Goal: Information Seeking & Learning: Understand process/instructions

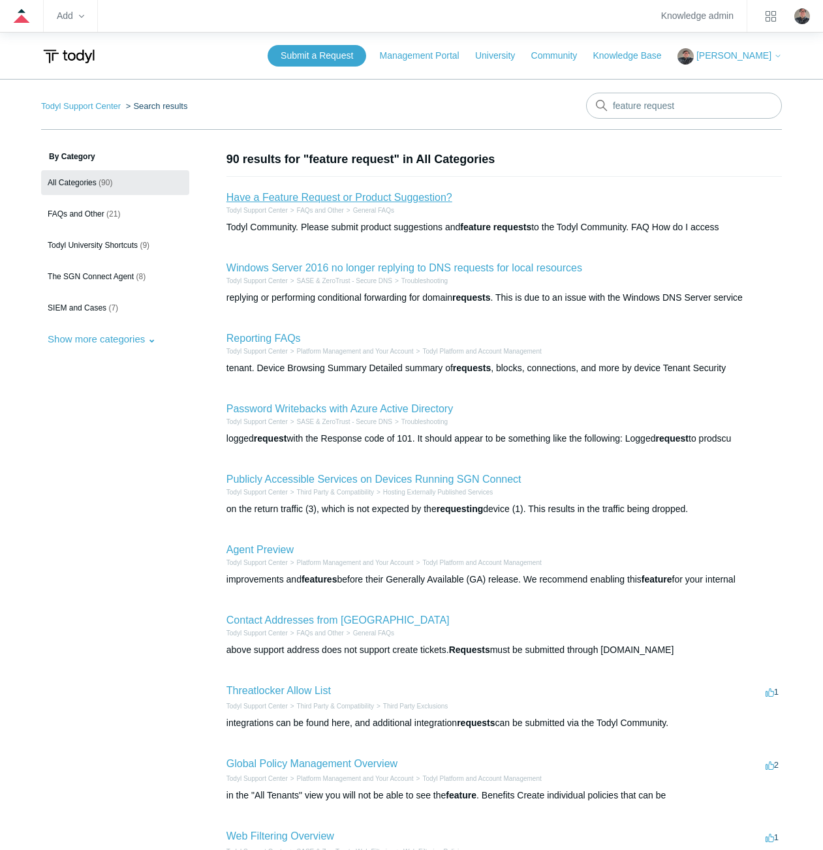
click at [309, 197] on link "Have a Feature Request or Product Suggestion?" at bounding box center [339, 197] width 226 height 11
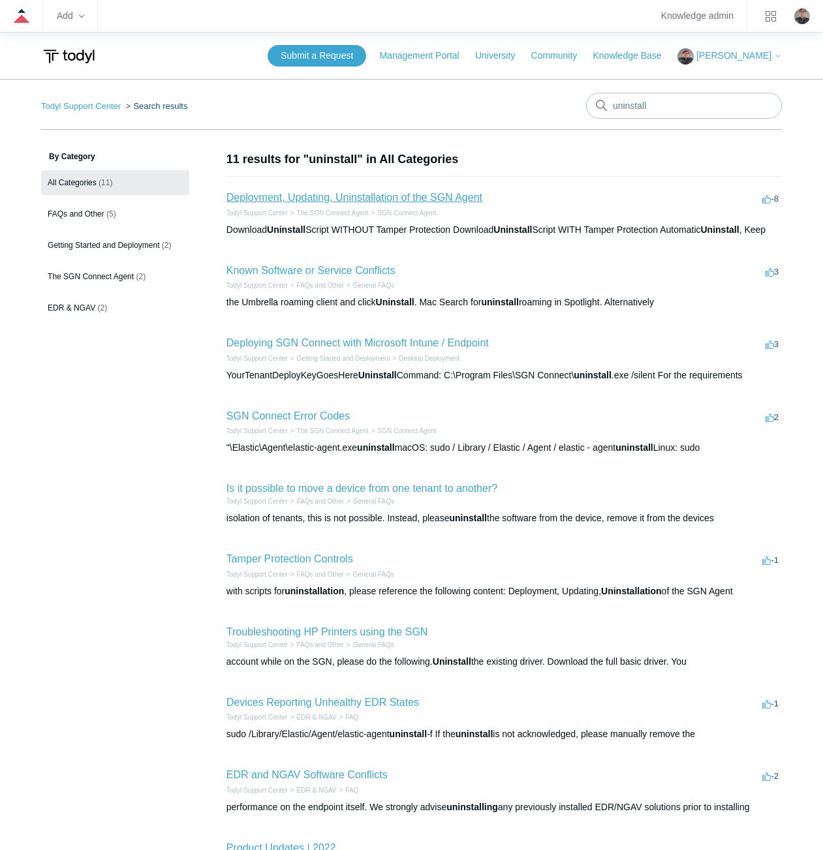
click at [380, 198] on link "Deployment, Updating, Uninstallation of the SGN Agent" at bounding box center [354, 197] width 256 height 11
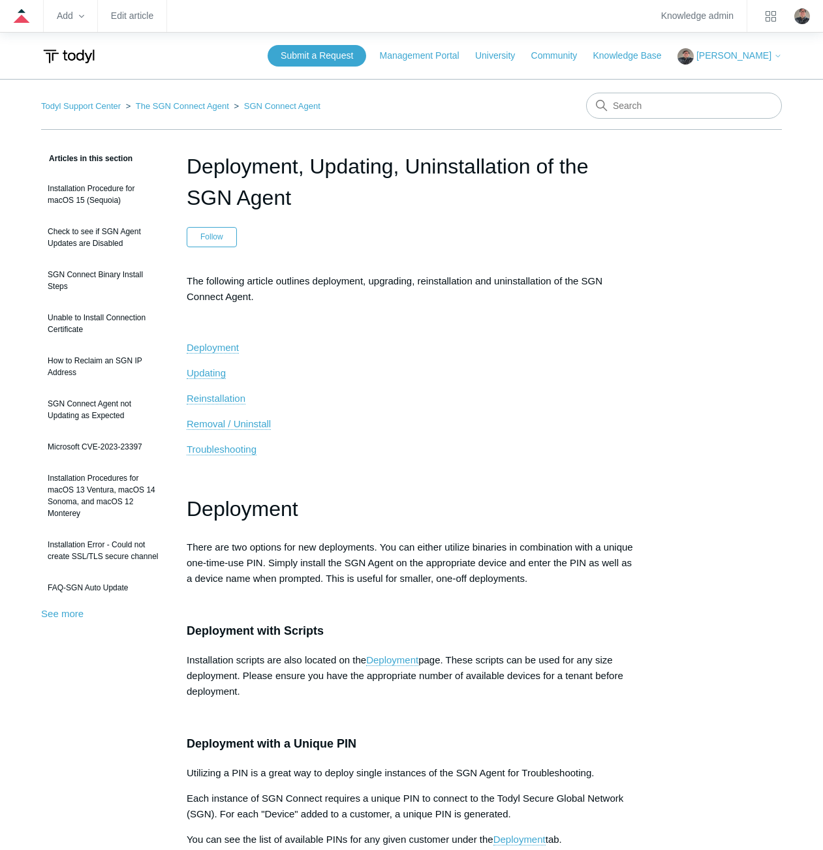
scroll to position [65, 0]
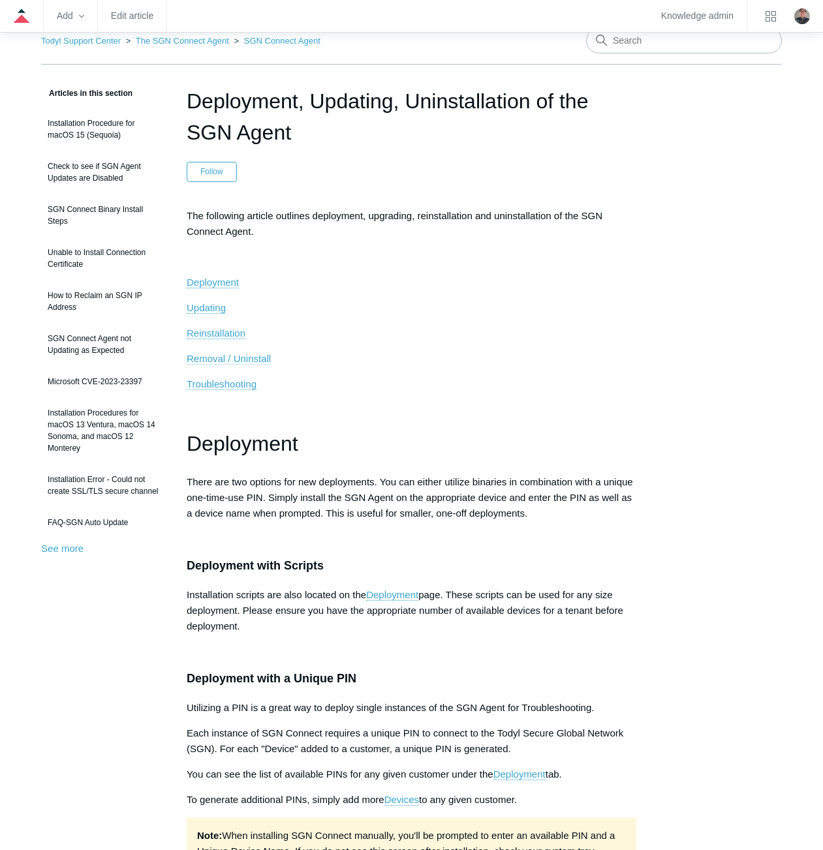
click at [252, 362] on span "Removal / Uninstall" at bounding box center [229, 358] width 84 height 11
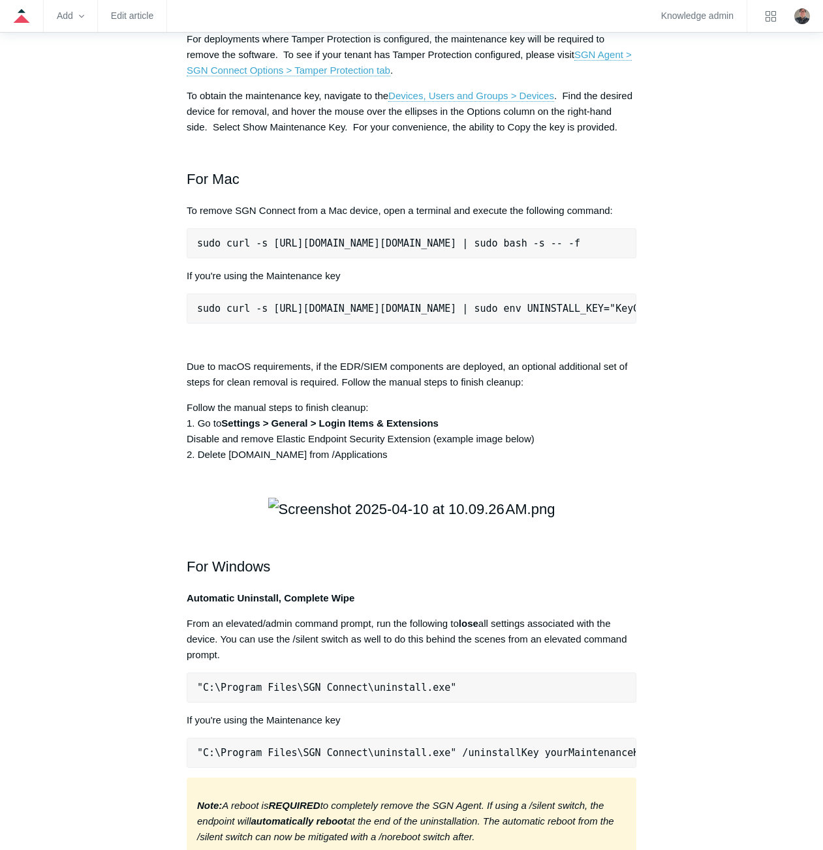
click at [290, 258] on pre "sudo curl -s [URL][DOMAIN_NAME][DOMAIN_NAME] | sudo bash -s -- -f" at bounding box center [412, 243] width 450 height 30
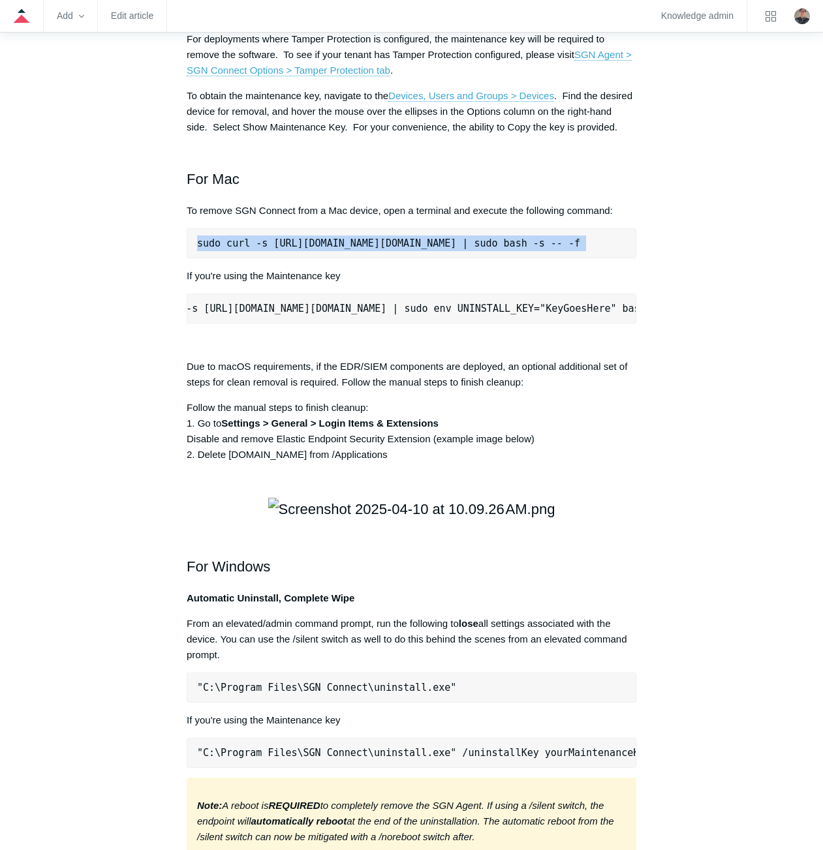
scroll to position [0, 0]
copy div "sudo curl -s [URL][DOMAIN_NAME][DOMAIN_NAME] | sudo bash -s -- -f"
click at [297, 258] on pre "sudo curl -s [URL][DOMAIN_NAME][DOMAIN_NAME] | sudo bash -s -- -f" at bounding box center [412, 243] width 450 height 30
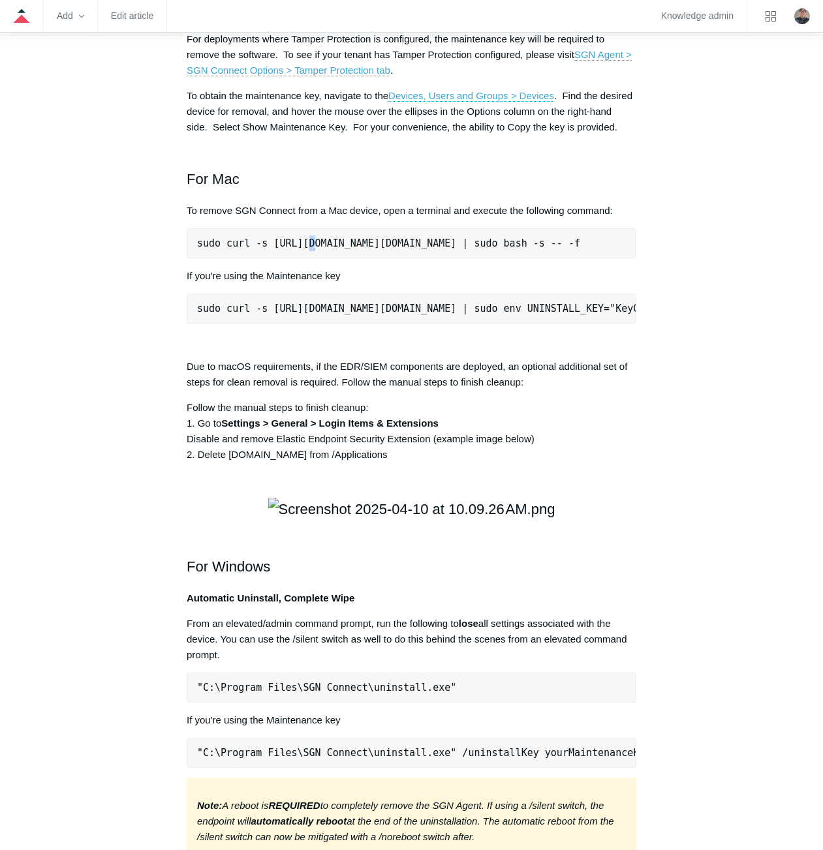
click at [297, 258] on pre "sudo curl -s [URL][DOMAIN_NAME][DOMAIN_NAME] | sudo bash -s -- -f" at bounding box center [412, 243] width 450 height 30
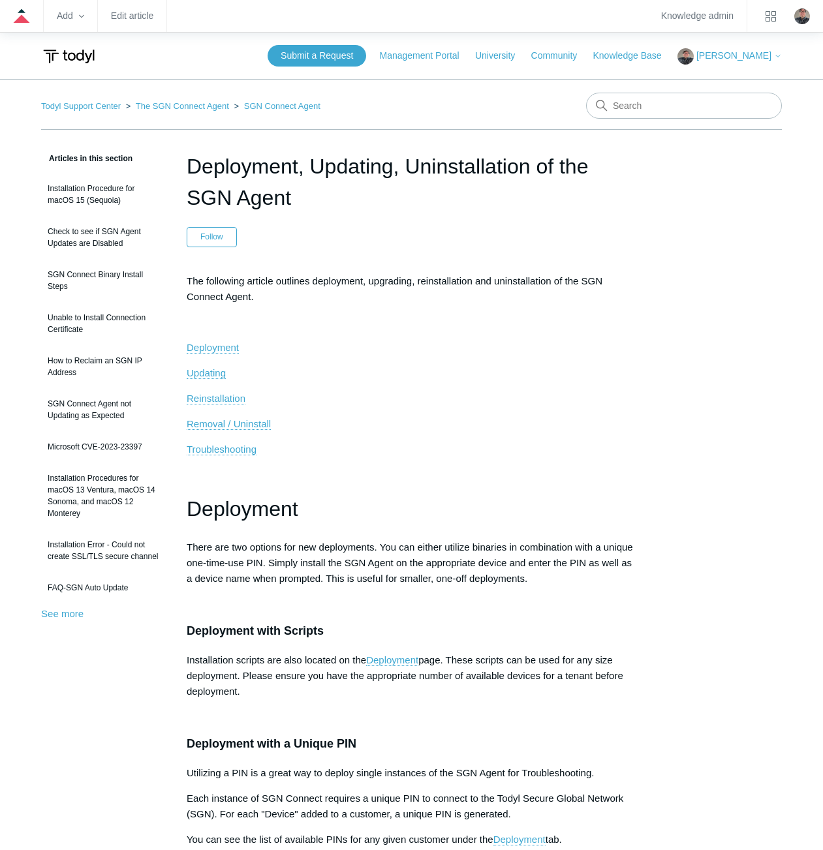
click at [525, 282] on span "The following article outlines deployment, upgrading, reinstallation and uninst…" at bounding box center [395, 288] width 416 height 27
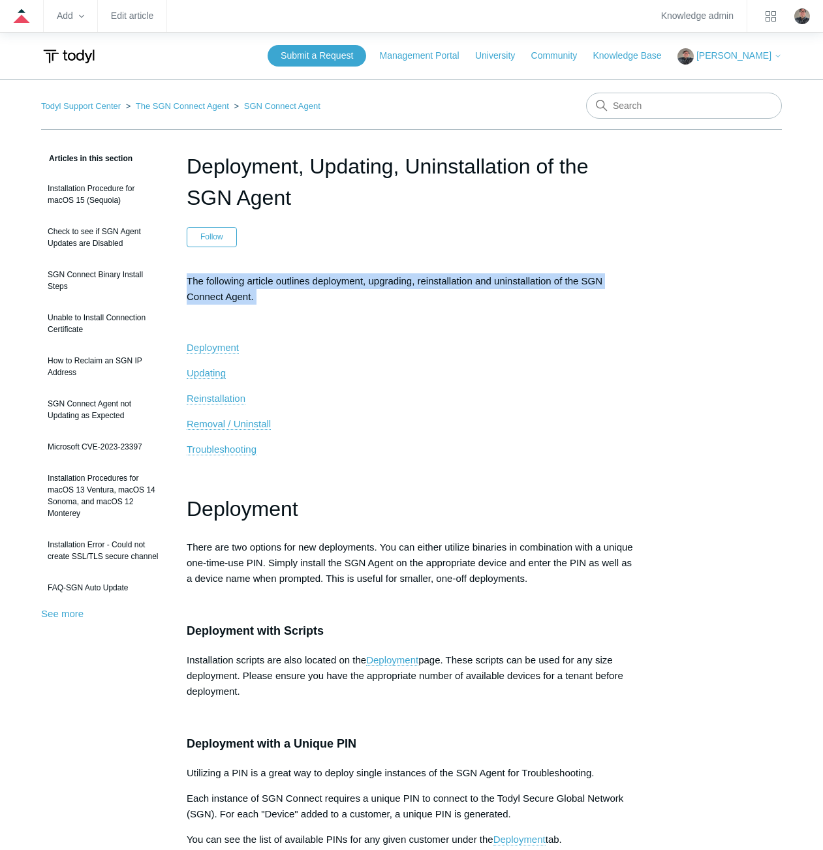
click at [525, 282] on span "The following article outlines deployment, upgrading, reinstallation and uninst…" at bounding box center [395, 288] width 416 height 27
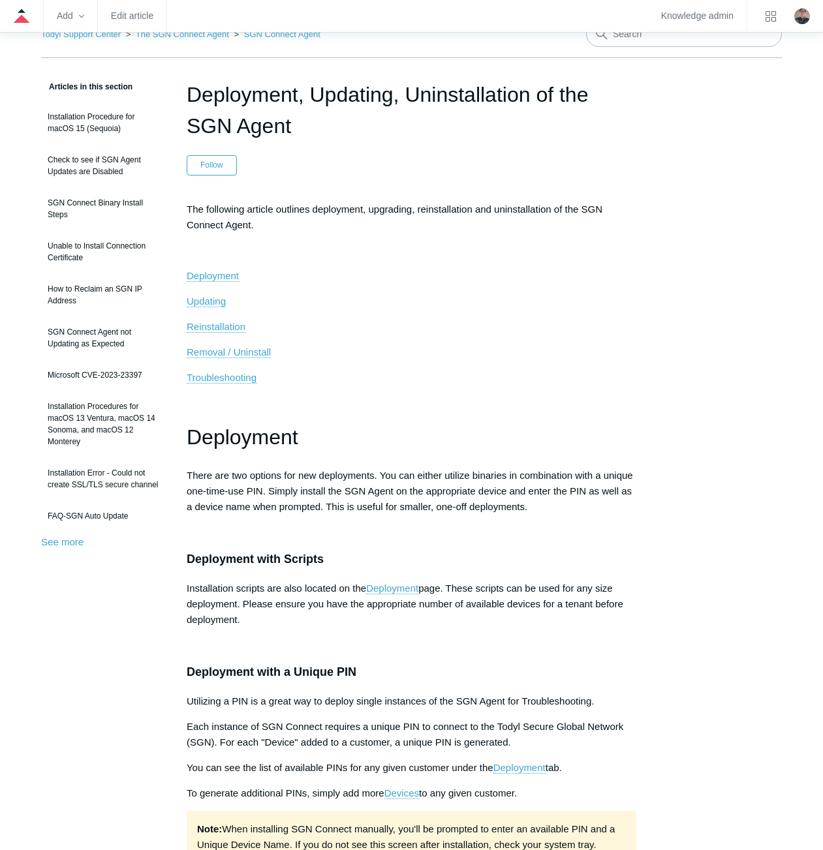
scroll to position [261, 0]
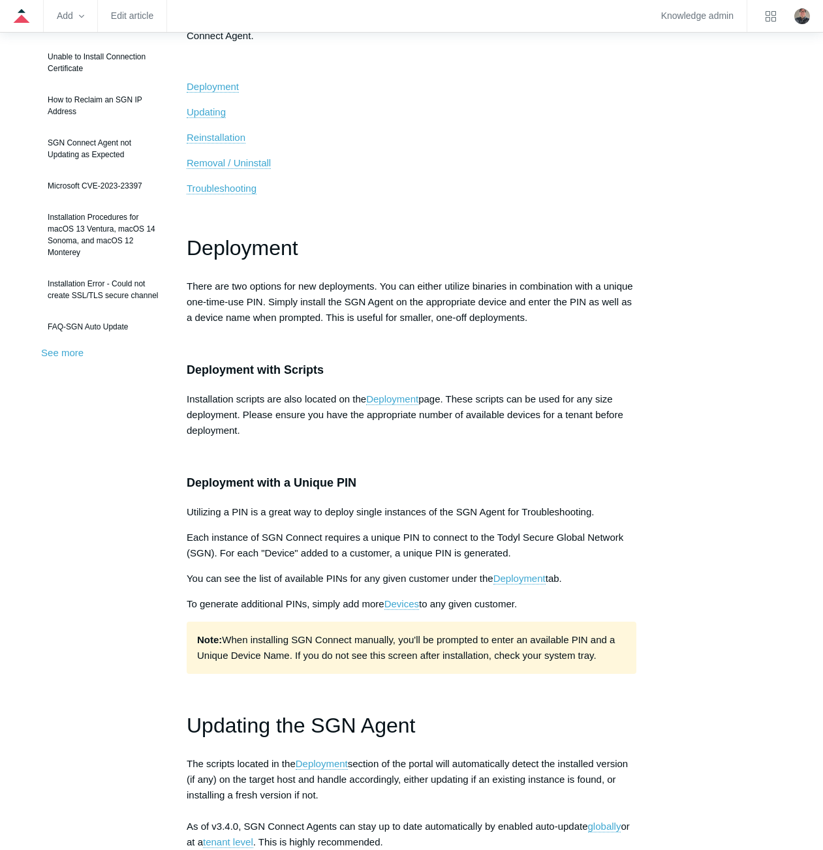
drag, startPoint x: 551, startPoint y: 318, endPoint x: 189, endPoint y: 291, distance: 363.2
click at [189, 291] on p "There are two options for new deployments. You can either utilize binaries in c…" at bounding box center [412, 302] width 450 height 47
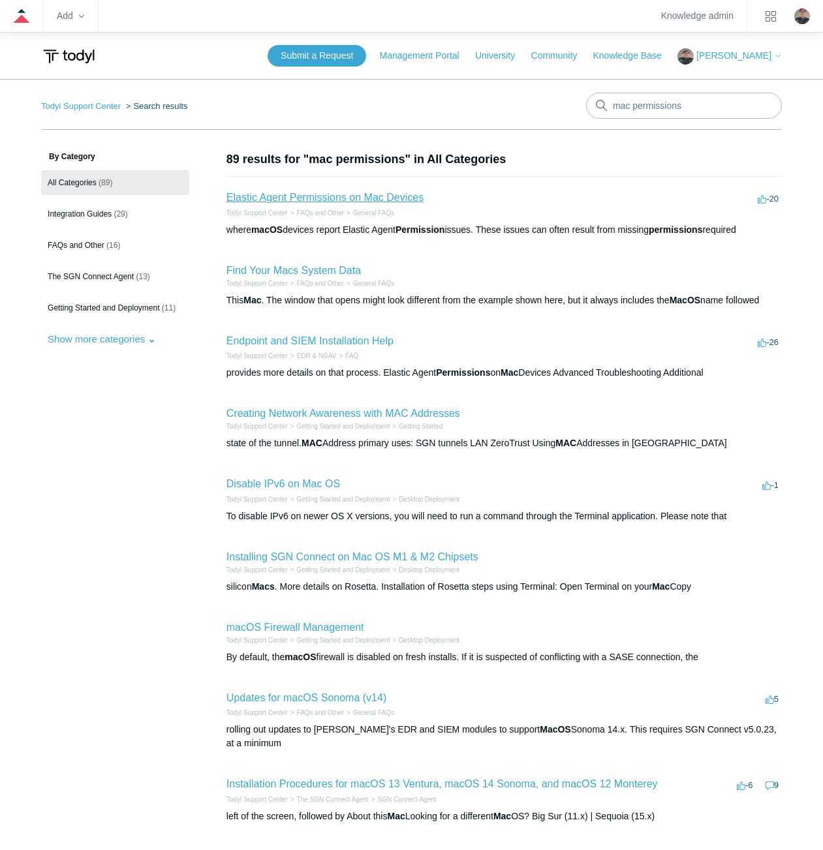
click at [375, 196] on link "Elastic Agent Permissions on Mac Devices" at bounding box center [324, 197] width 197 height 11
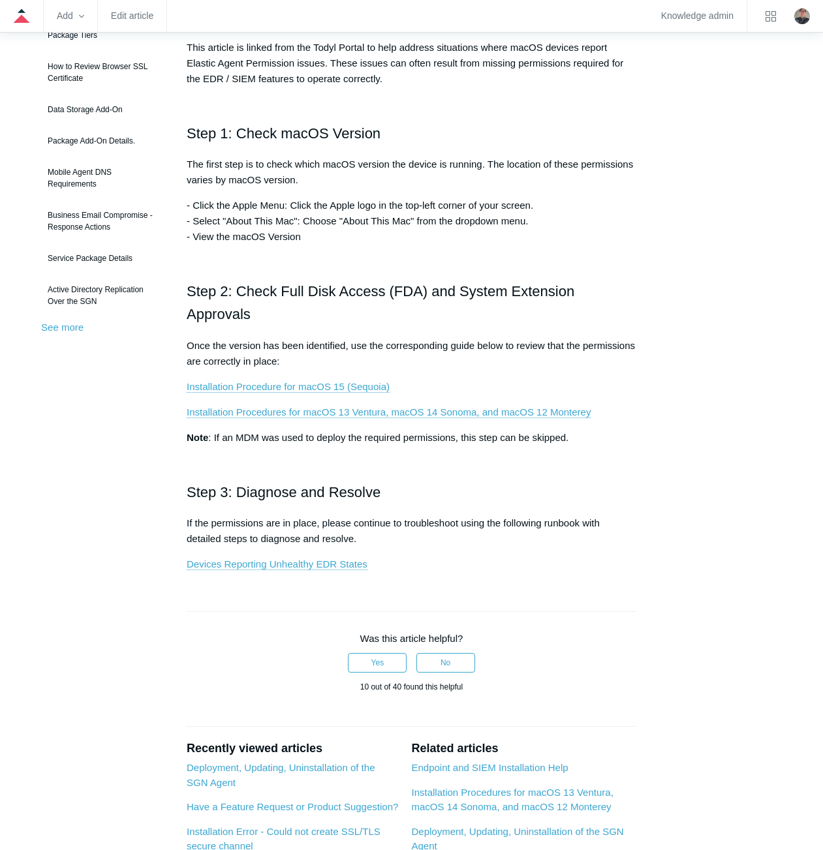
scroll to position [261, 0]
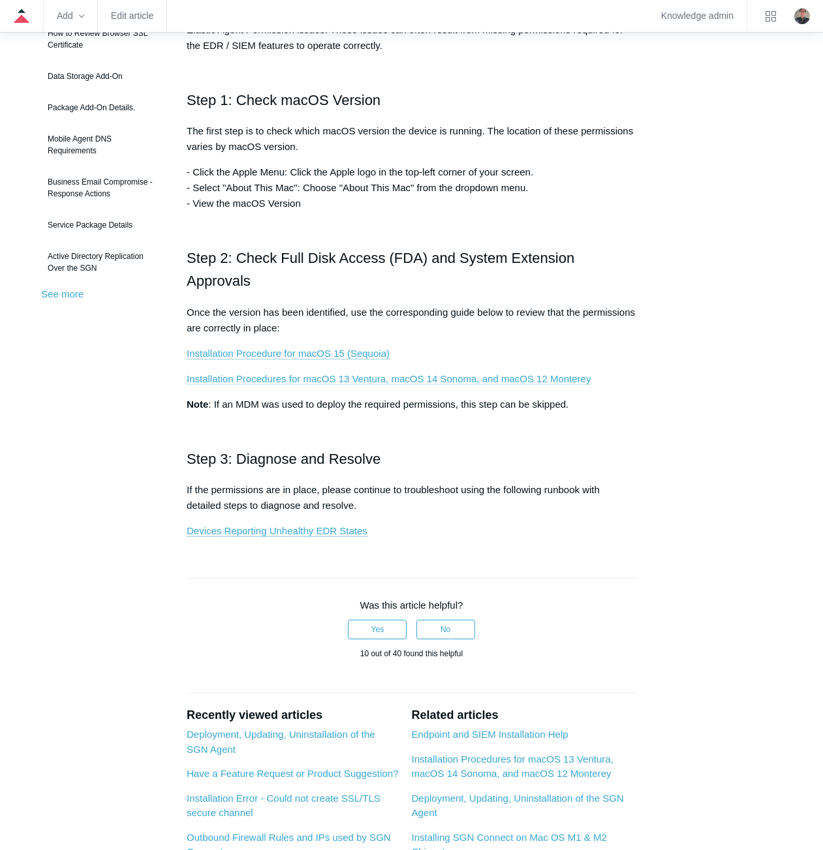
click at [281, 380] on link "Installation Procedures for macOS 13 Ventura, macOS 14 Sonoma, and macOS 12 Mon…" at bounding box center [389, 379] width 404 height 12
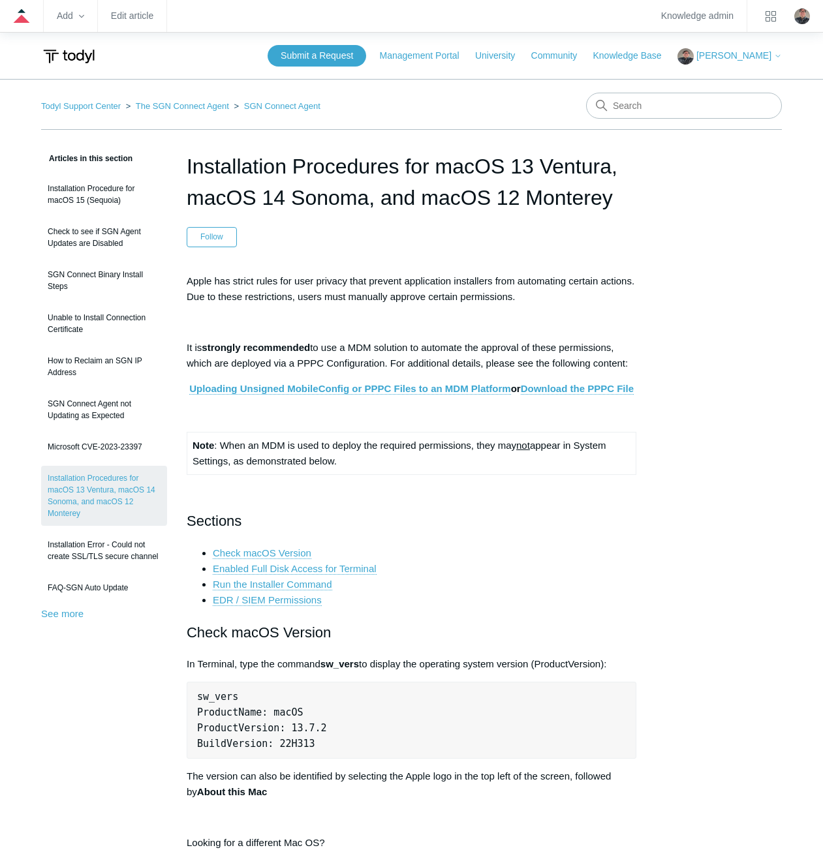
click at [211, 350] on strong "strongly recommended" at bounding box center [256, 347] width 108 height 11
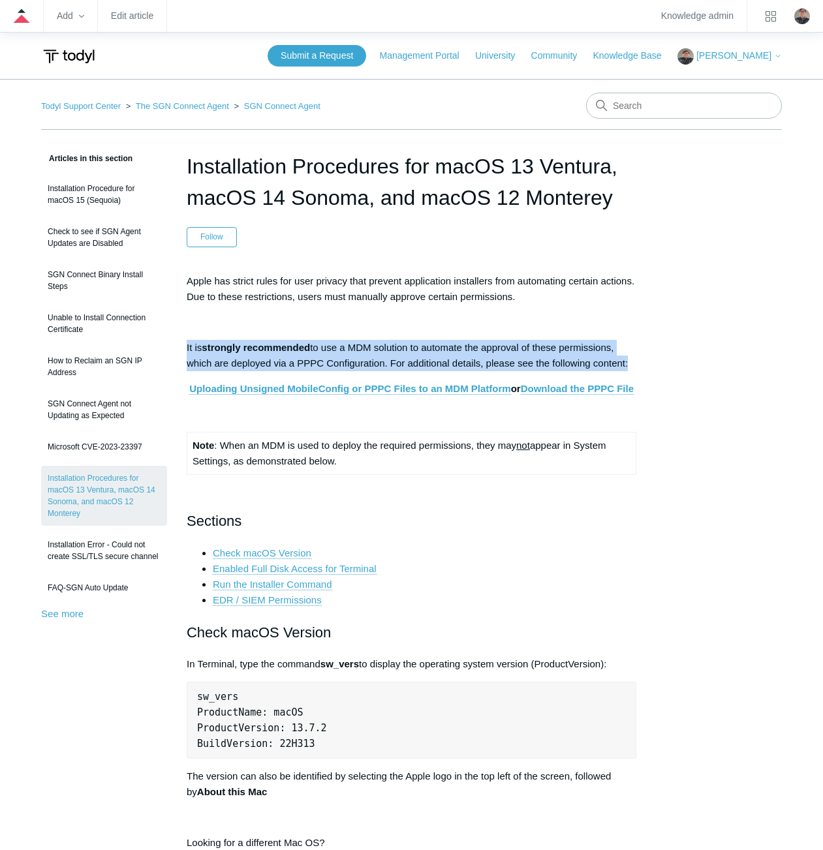
click at [212, 350] on strong "strongly recommended" at bounding box center [256, 347] width 108 height 11
click at [215, 360] on p "It is strongly recommended to use a MDM solution to automate the approval of th…" at bounding box center [412, 355] width 450 height 31
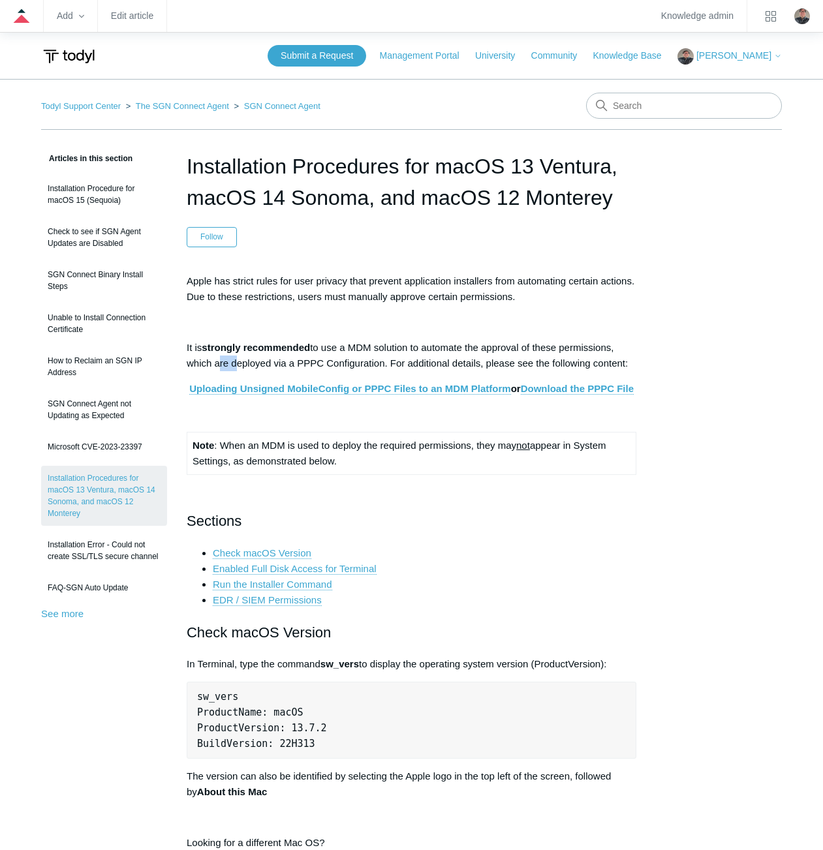
click at [215, 360] on p "It is strongly recommended to use a MDM solution to automate the approval of th…" at bounding box center [412, 355] width 450 height 31
click at [215, 359] on p "It is strongly recommended to use a MDM solution to automate the approval of th…" at bounding box center [412, 355] width 450 height 31
click at [215, 354] on p "It is strongly recommended to use a MDM solution to automate the approval of th…" at bounding box center [412, 355] width 450 height 31
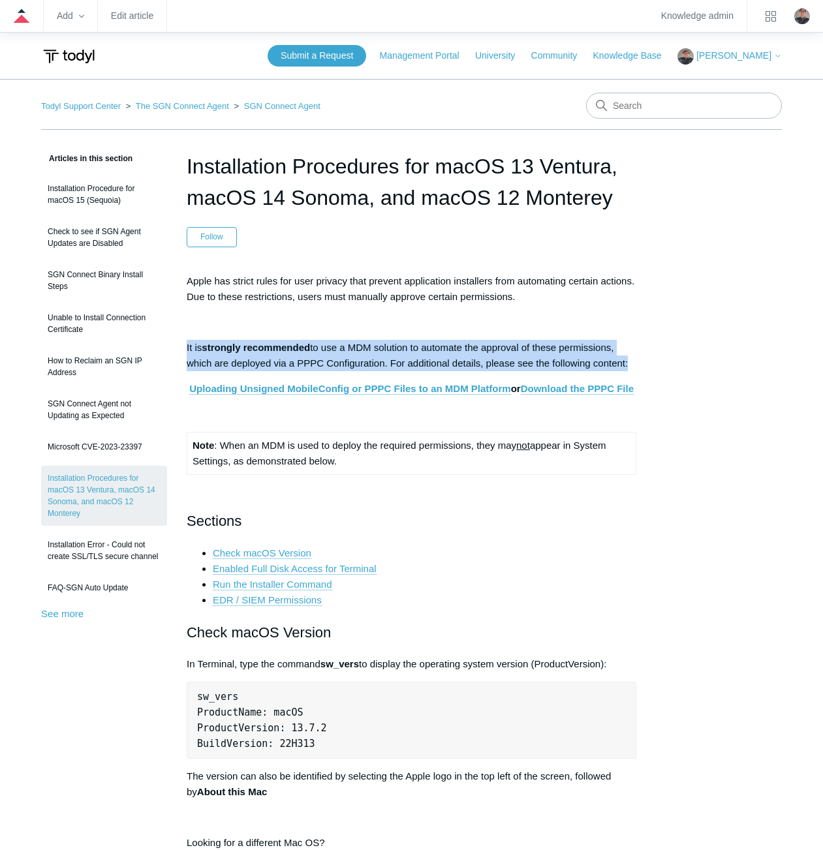
click at [215, 354] on p "It is strongly recommended to use a MDM solution to automate the approval of th…" at bounding box center [412, 355] width 450 height 31
click at [214, 359] on p "It is strongly recommended to use a MDM solution to automate the approval of th…" at bounding box center [412, 355] width 450 height 31
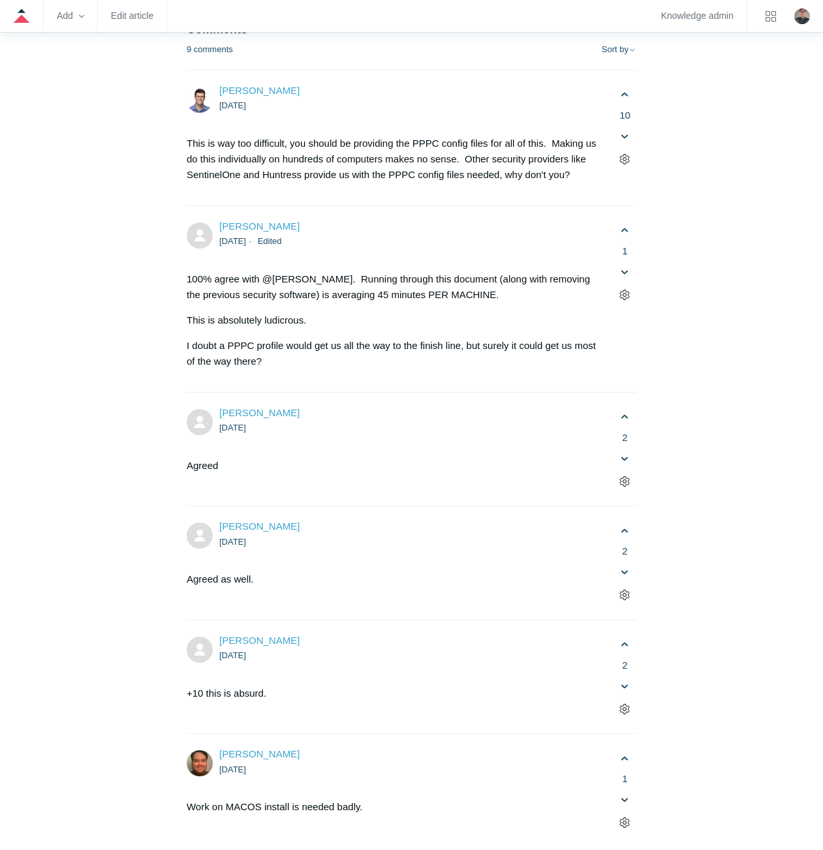
scroll to position [2871, 0]
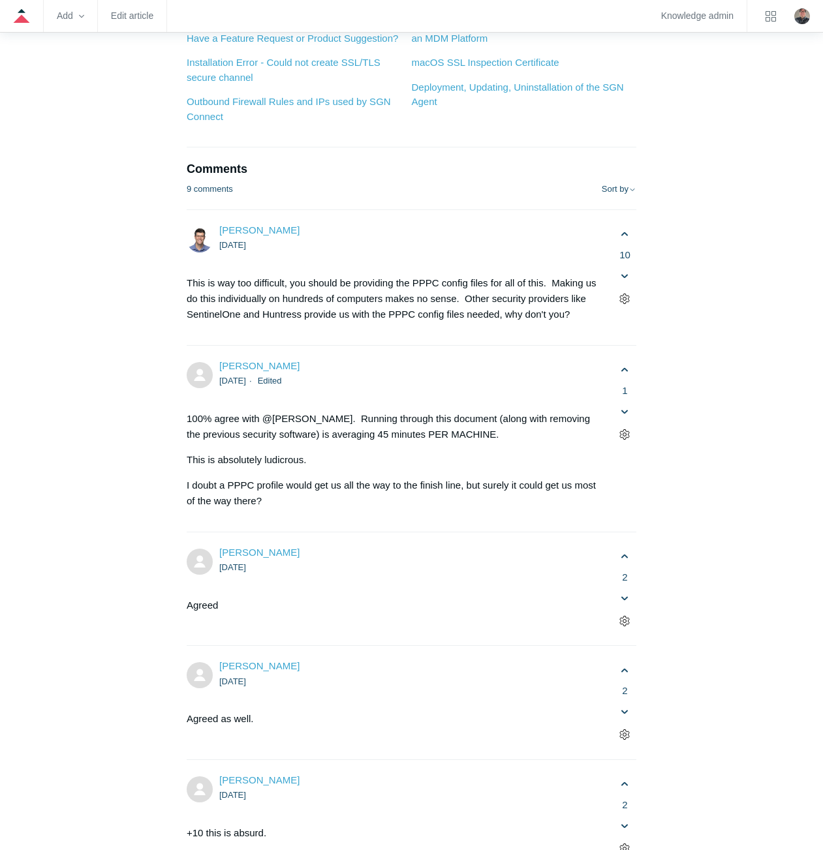
scroll to position [2545, 0]
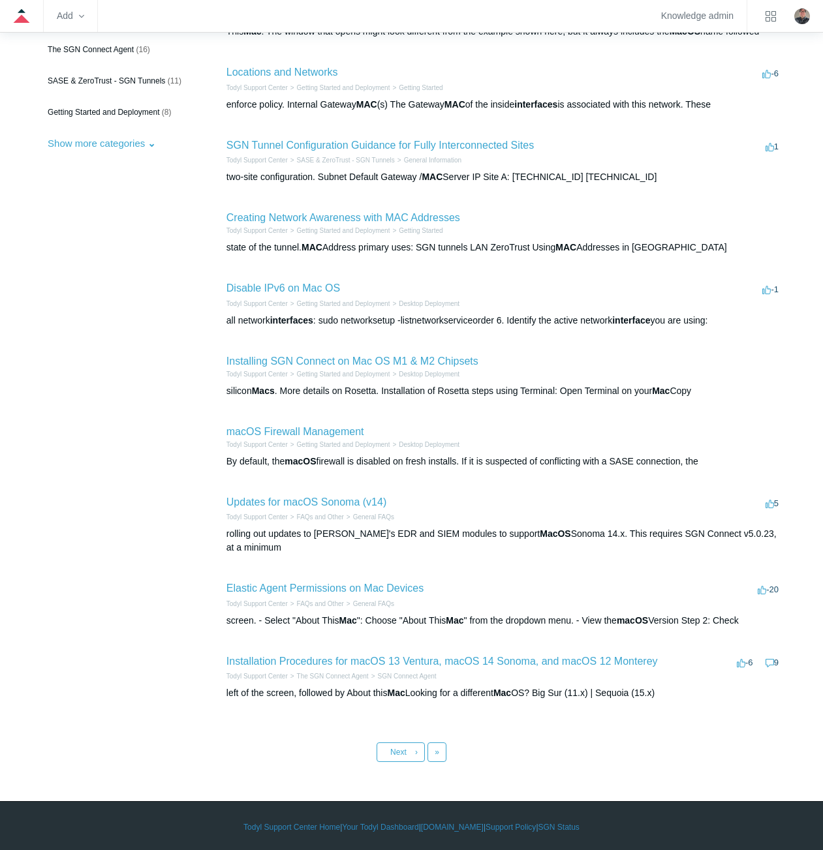
scroll to position [198, 0]
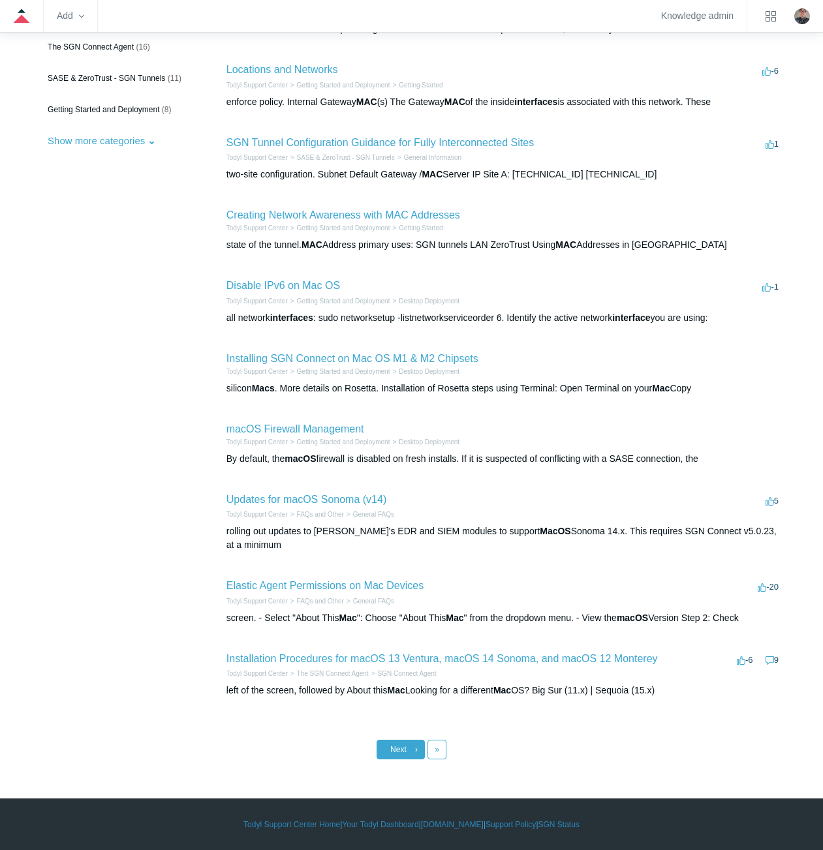
click at [412, 750] on link "Next ›" at bounding box center [401, 750] width 48 height 20
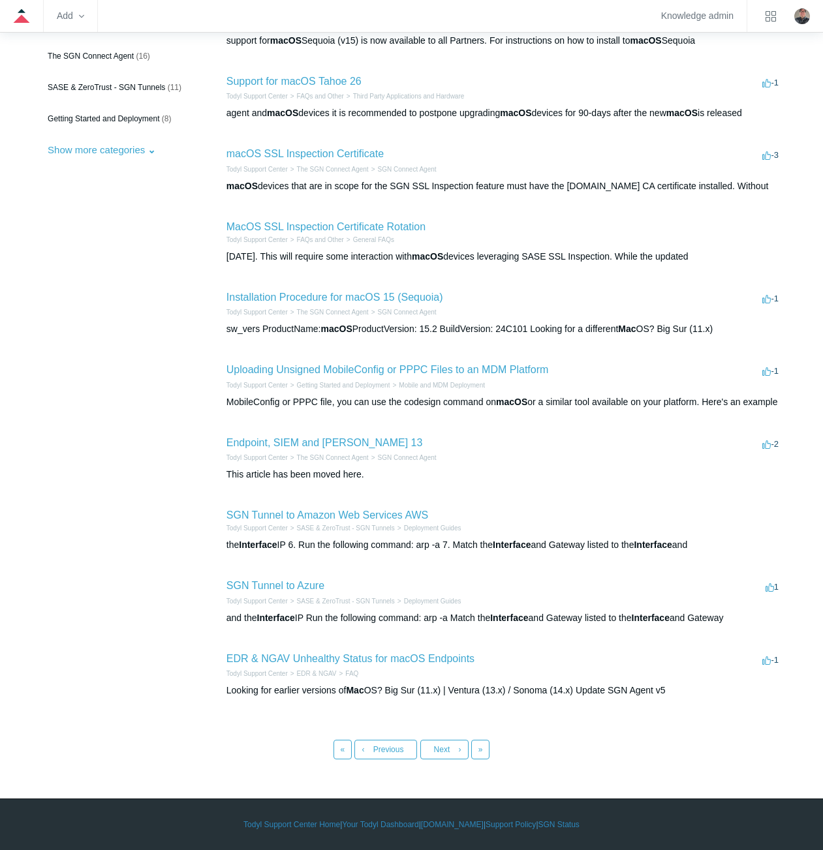
scroll to position [203, 0]
click at [446, 755] on link "Next ›" at bounding box center [444, 750] width 48 height 20
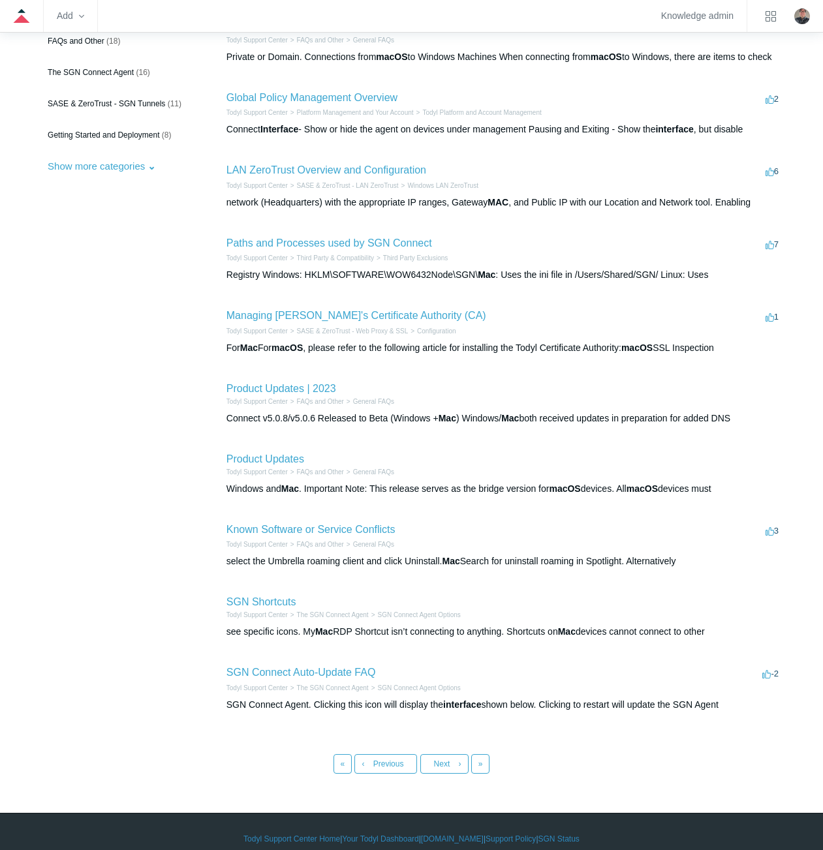
scroll to position [196, 0]
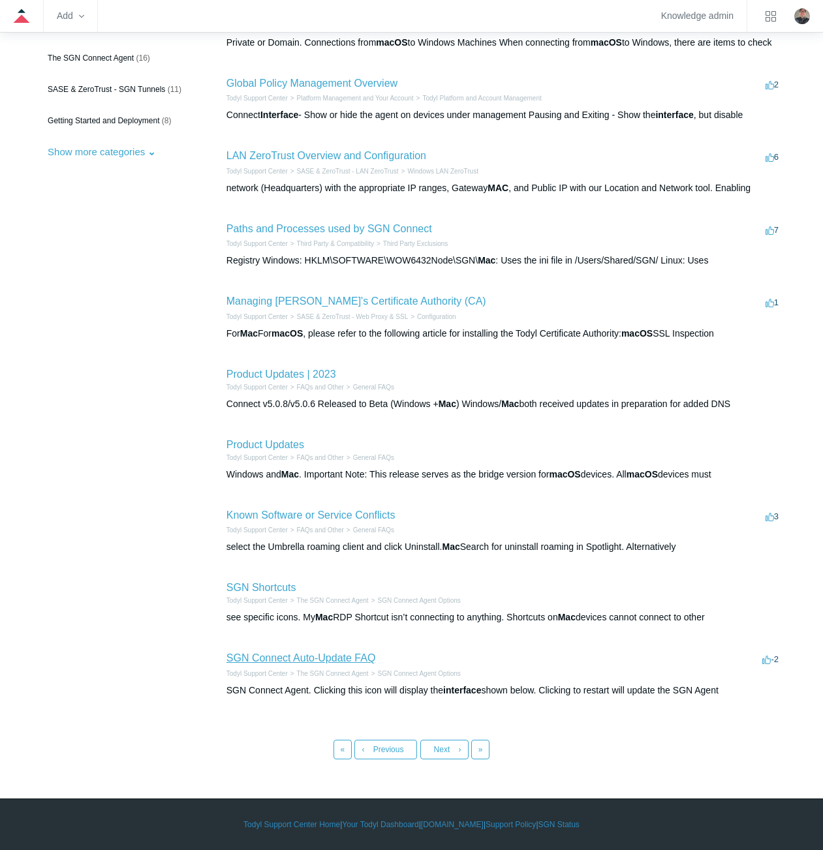
click at [273, 664] on link "SGN Connect Auto-Update FAQ" at bounding box center [300, 658] width 149 height 11
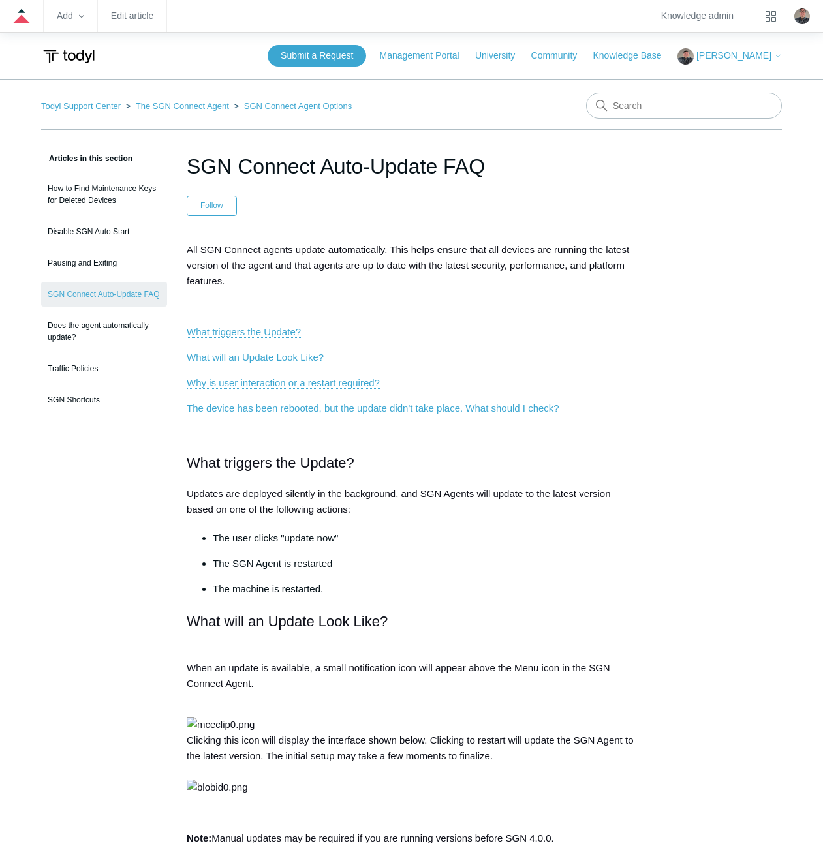
click at [571, 492] on span "Updates are deployed silently in the background, and SGN Agents will update to …" at bounding box center [399, 501] width 424 height 27
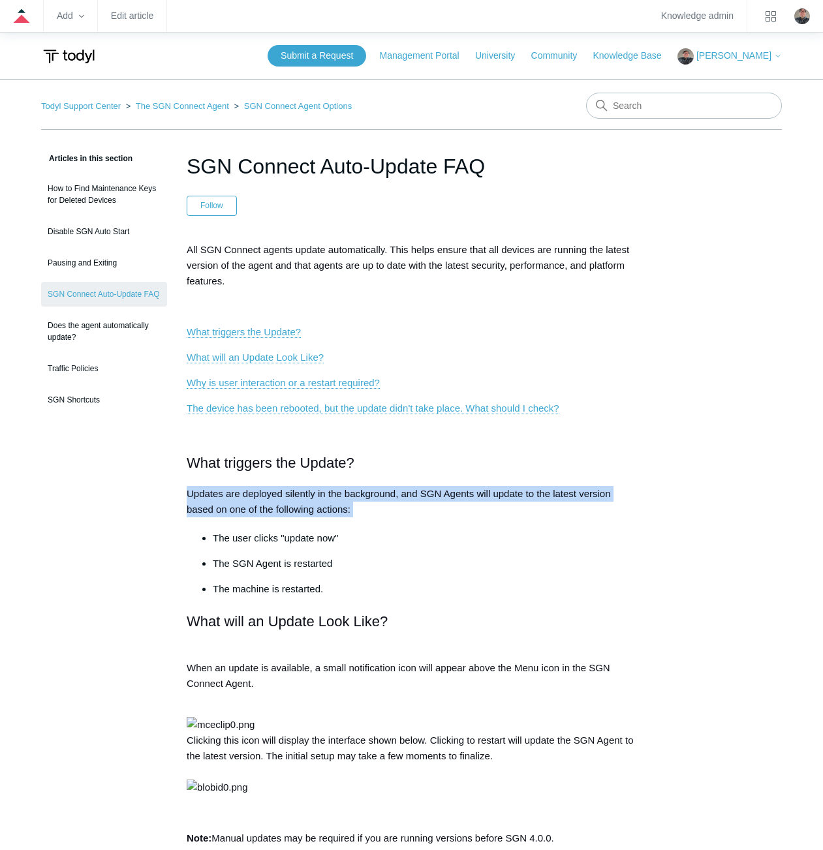
click at [571, 492] on span "Updates are deployed silently in the background, and SGN Agents will update to …" at bounding box center [399, 501] width 424 height 27
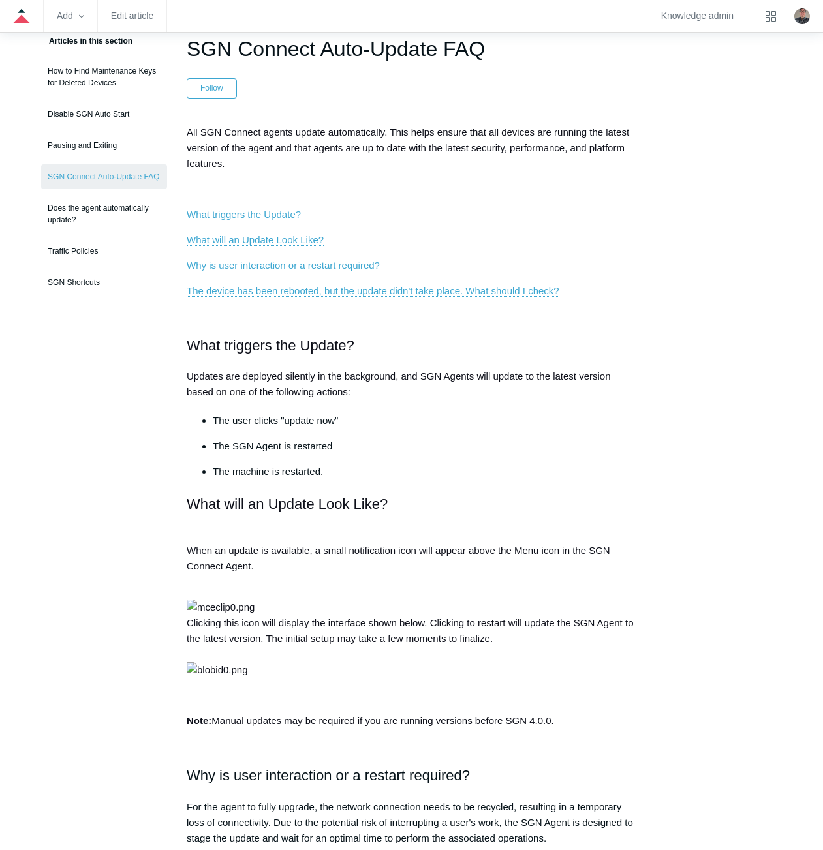
scroll to position [115, 0]
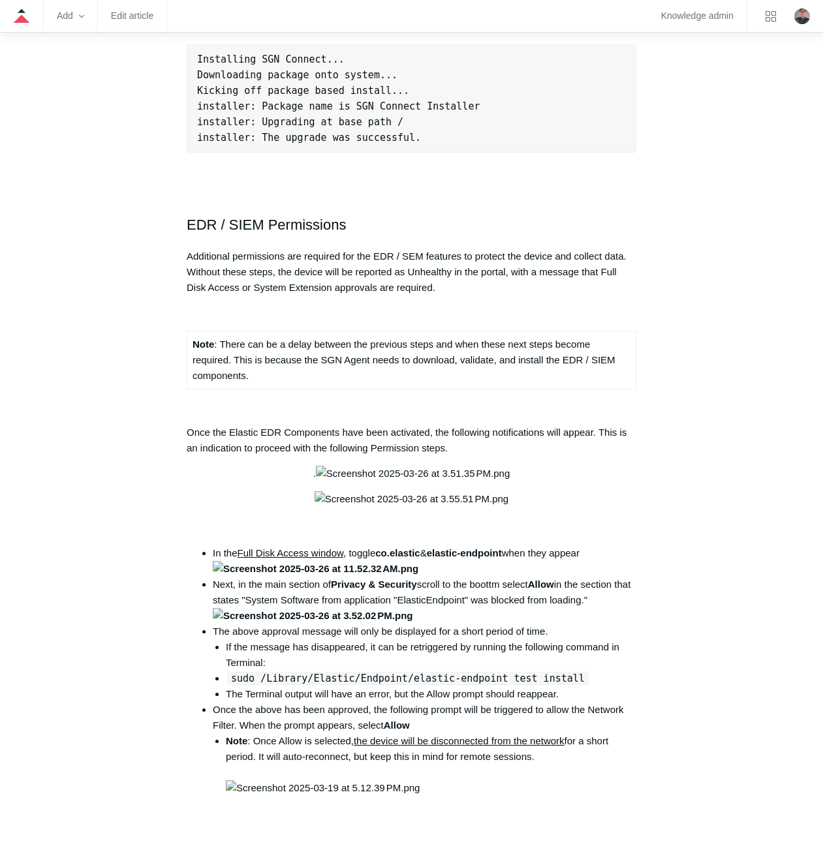
scroll to position [1370, 0]
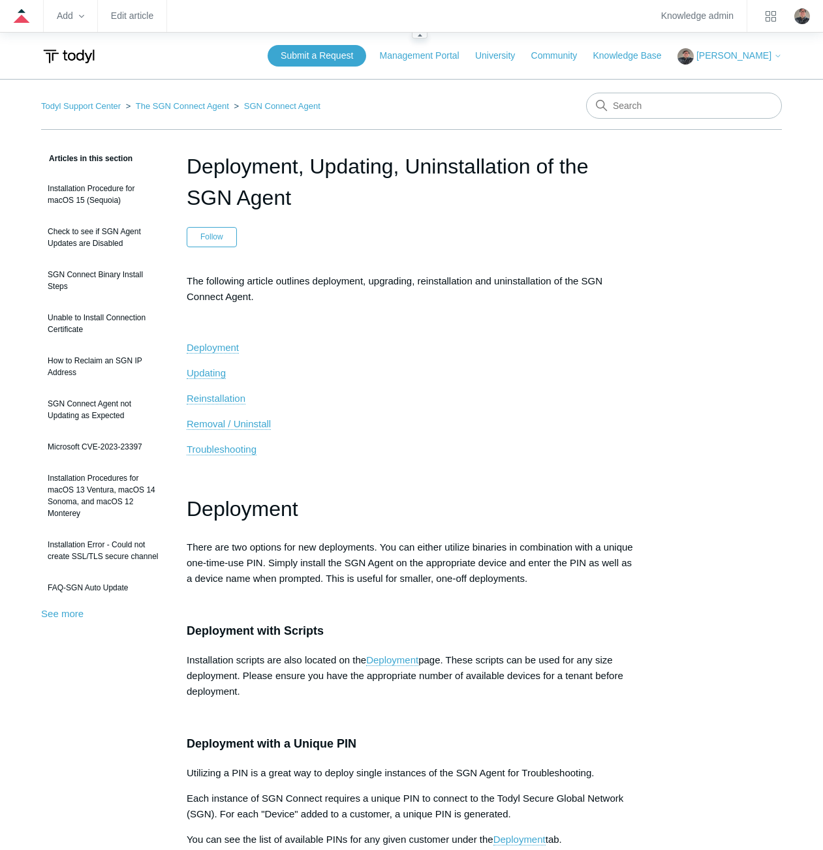
scroll to position [261, 0]
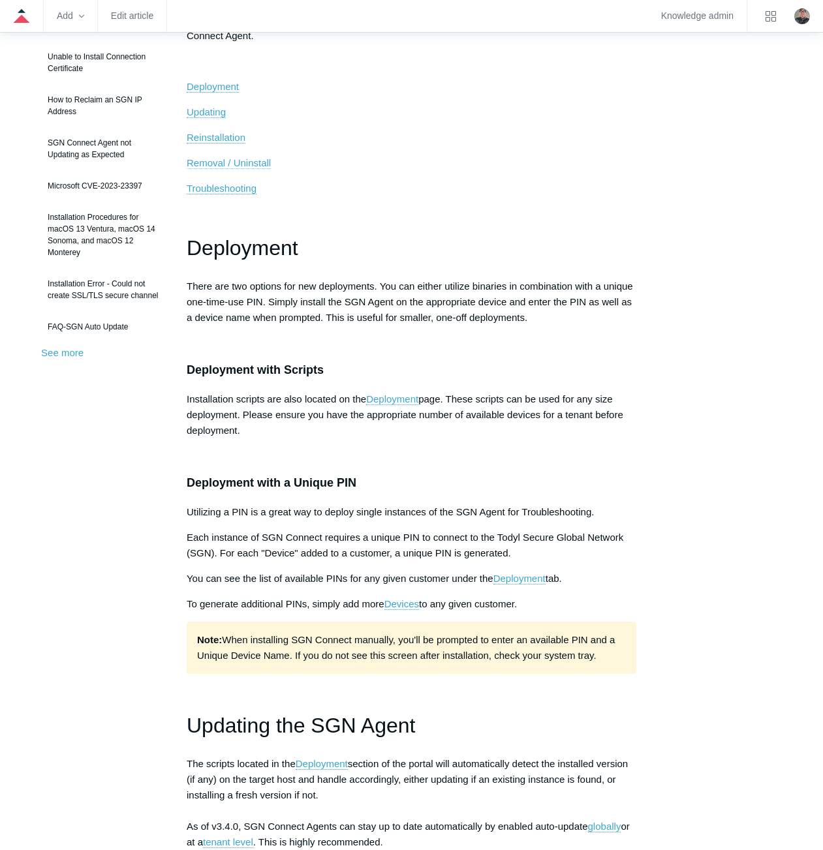
click at [242, 161] on span "Removal / Uninstall" at bounding box center [229, 162] width 84 height 11
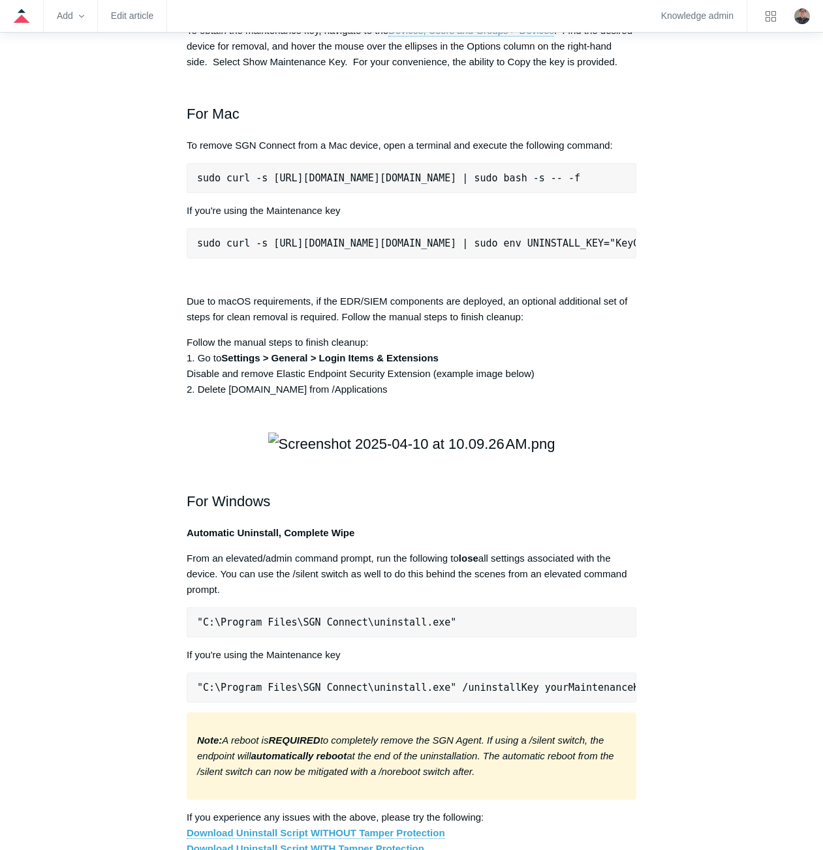
scroll to position [1834, 0]
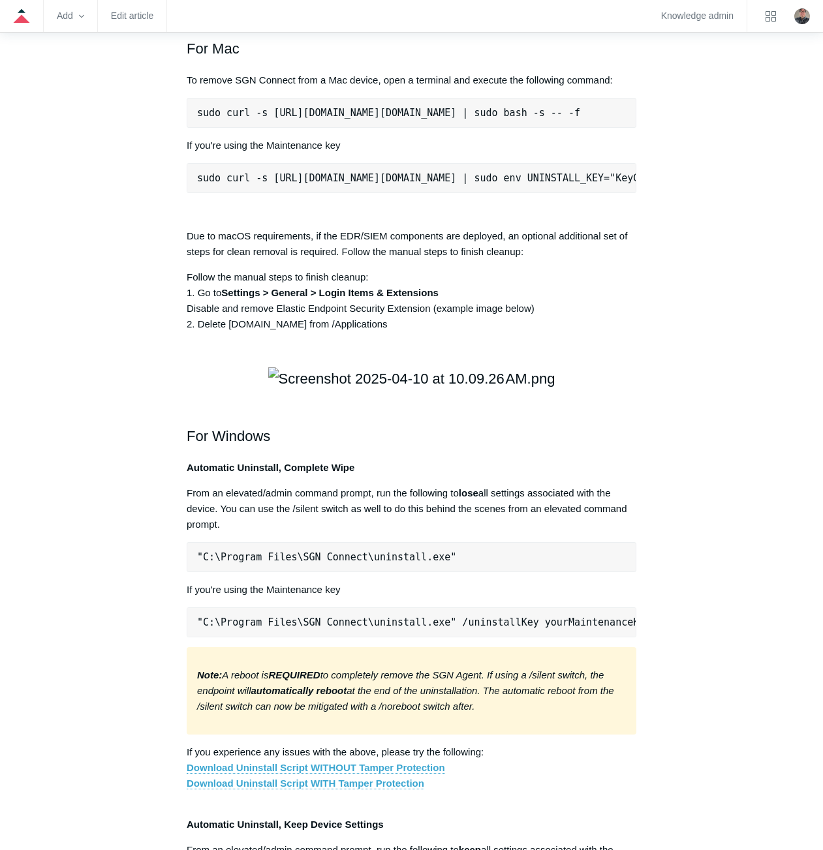
click at [179, 413] on article "Deployment, Updating, Uninstallation of the SGN Agent Follow Not yet followed b…" at bounding box center [411, 178] width 489 height 3724
click at [247, 260] on p "Due to macOS requirements, if the EDR/SIEM components are deployed, an optional…" at bounding box center [412, 243] width 450 height 31
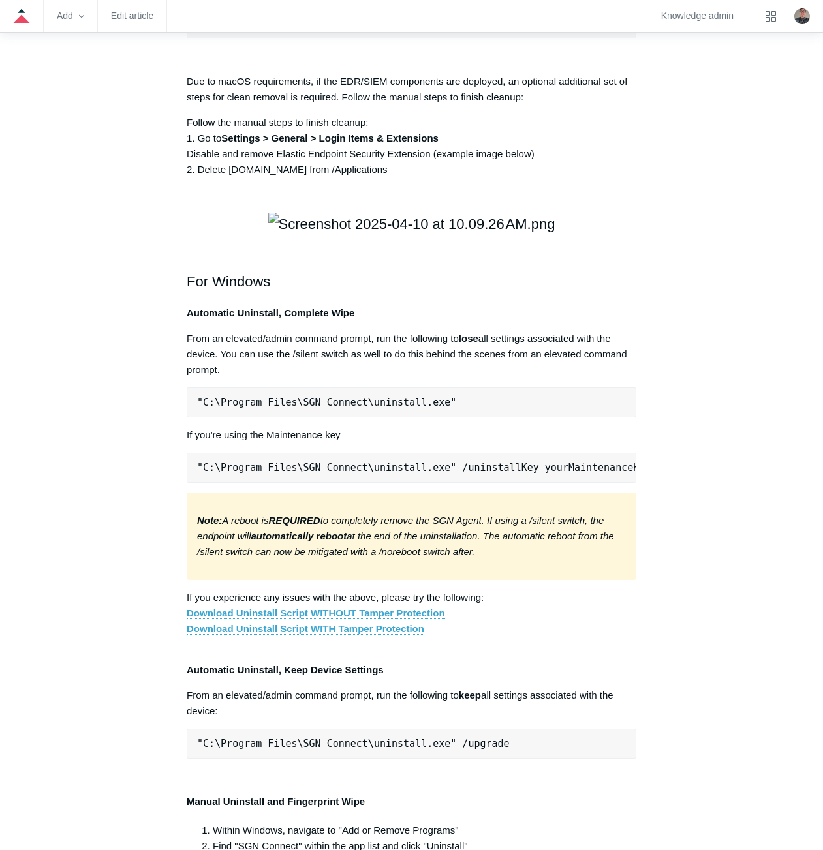
scroll to position [1965, 0]
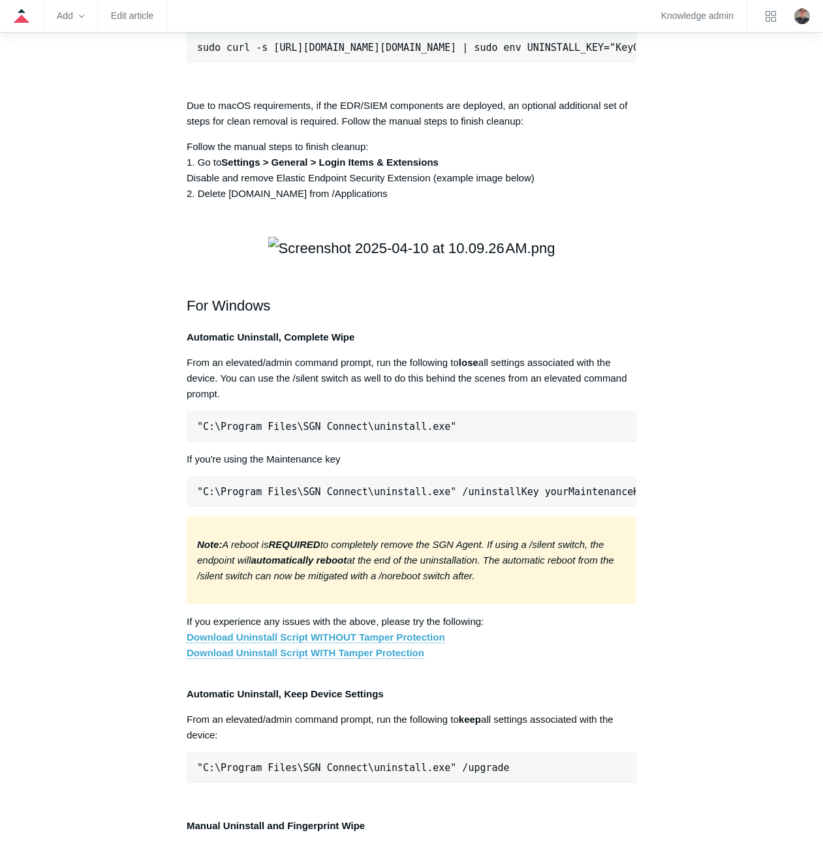
click at [772, 437] on div "Articles in this section Installation Procedure for macOS 15 (Sequoia) Check to…" at bounding box center [411, 48] width 741 height 3724
click at [811, 461] on main "Todyl Support Center The SGN Connect Agent SGN Connect Agent Articles in this s…" at bounding box center [411, 12] width 823 height 3796
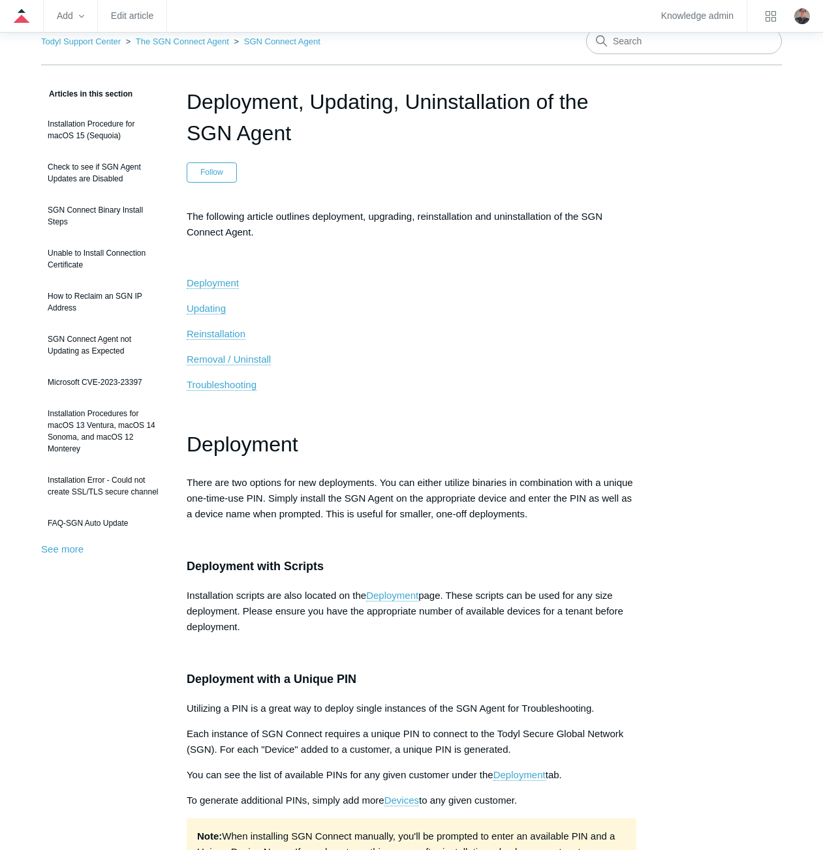
scroll to position [0, 0]
